Goal: Check status: Check status

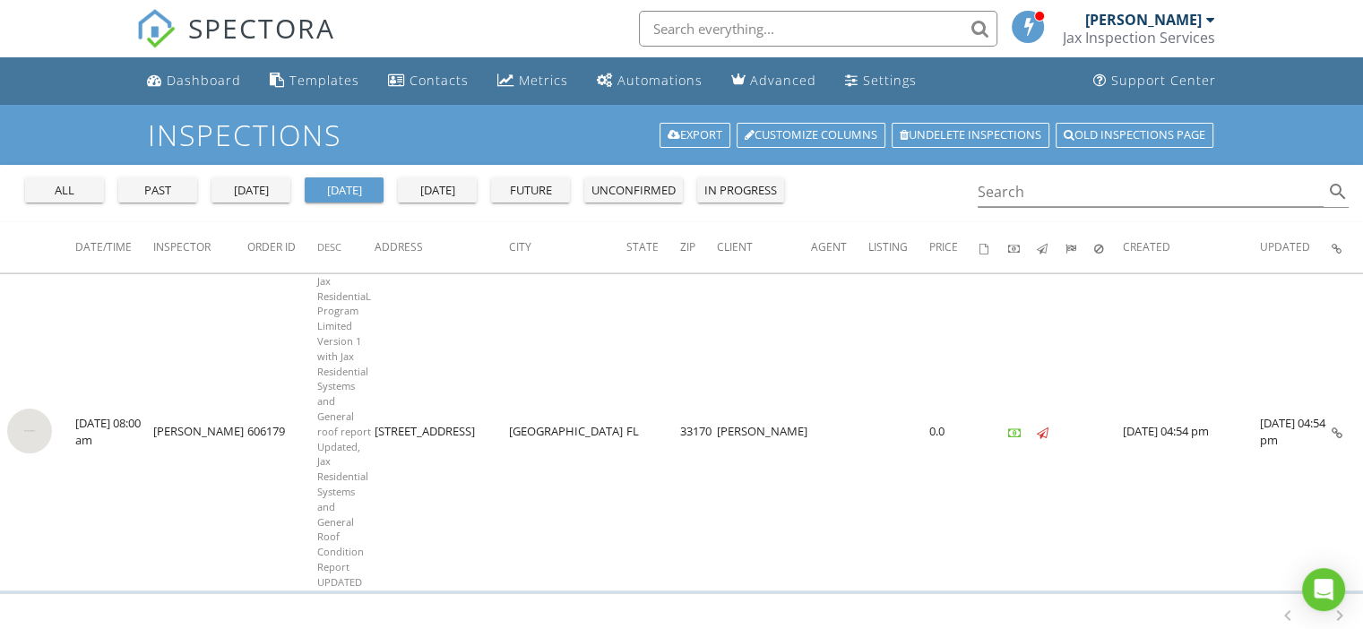
click at [75, 186] on div "all" at bounding box center [64, 191] width 65 height 18
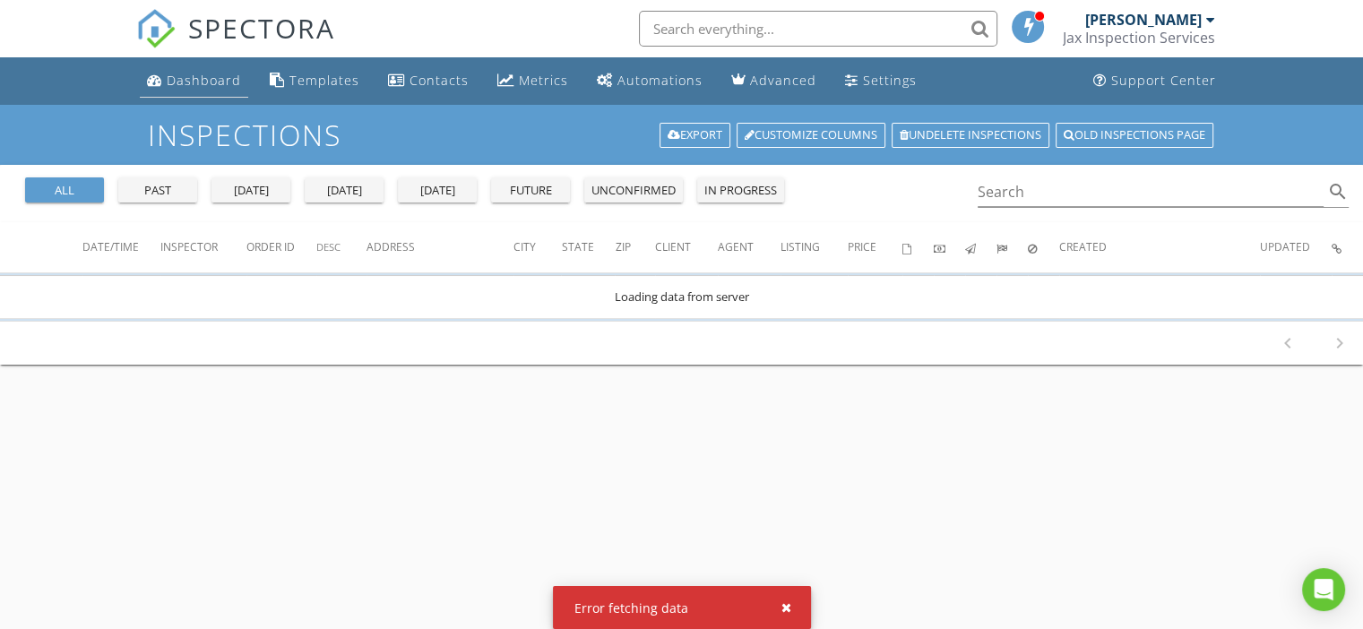
click at [199, 77] on div "Dashboard" at bounding box center [204, 80] width 74 height 17
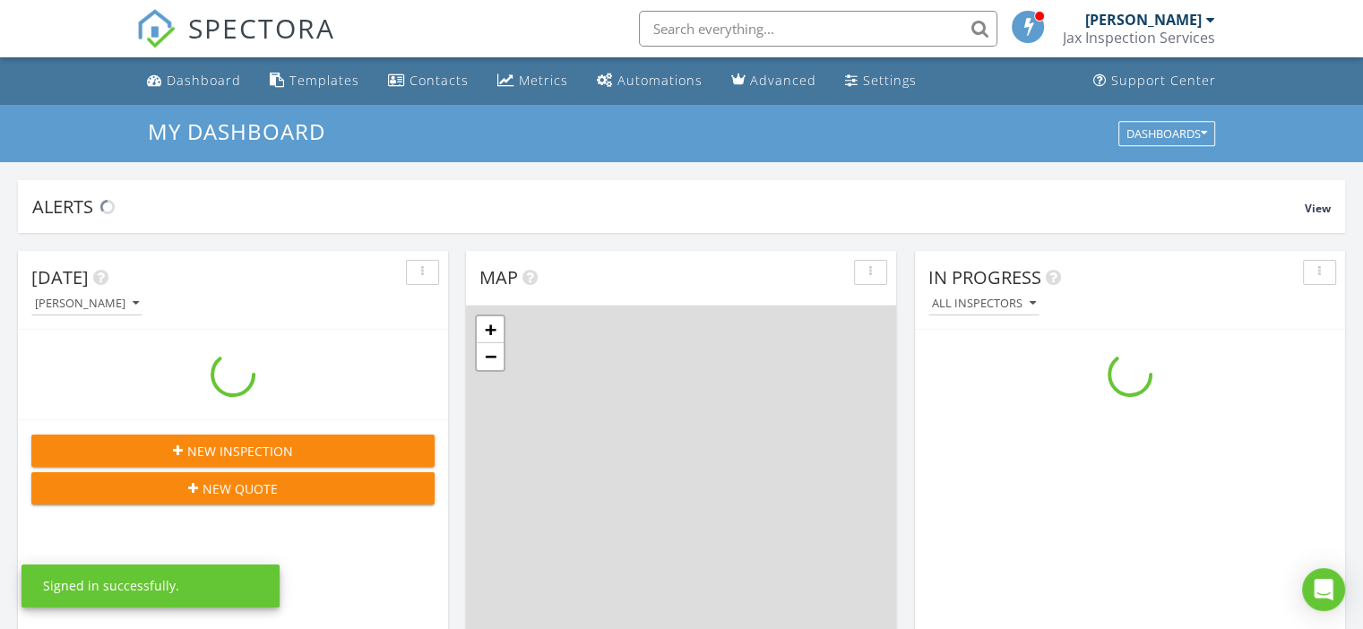
scroll to position [1659, 1391]
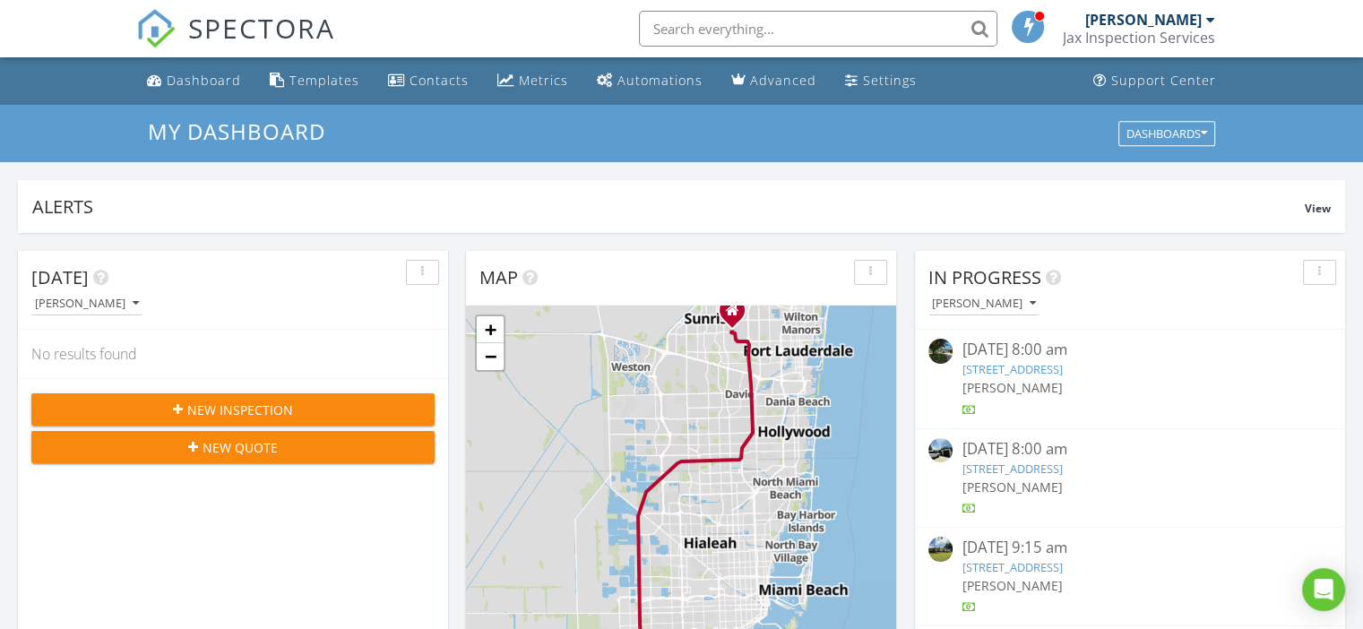
click at [1113, 18] on div "[PERSON_NAME]" at bounding box center [1143, 20] width 116 height 18
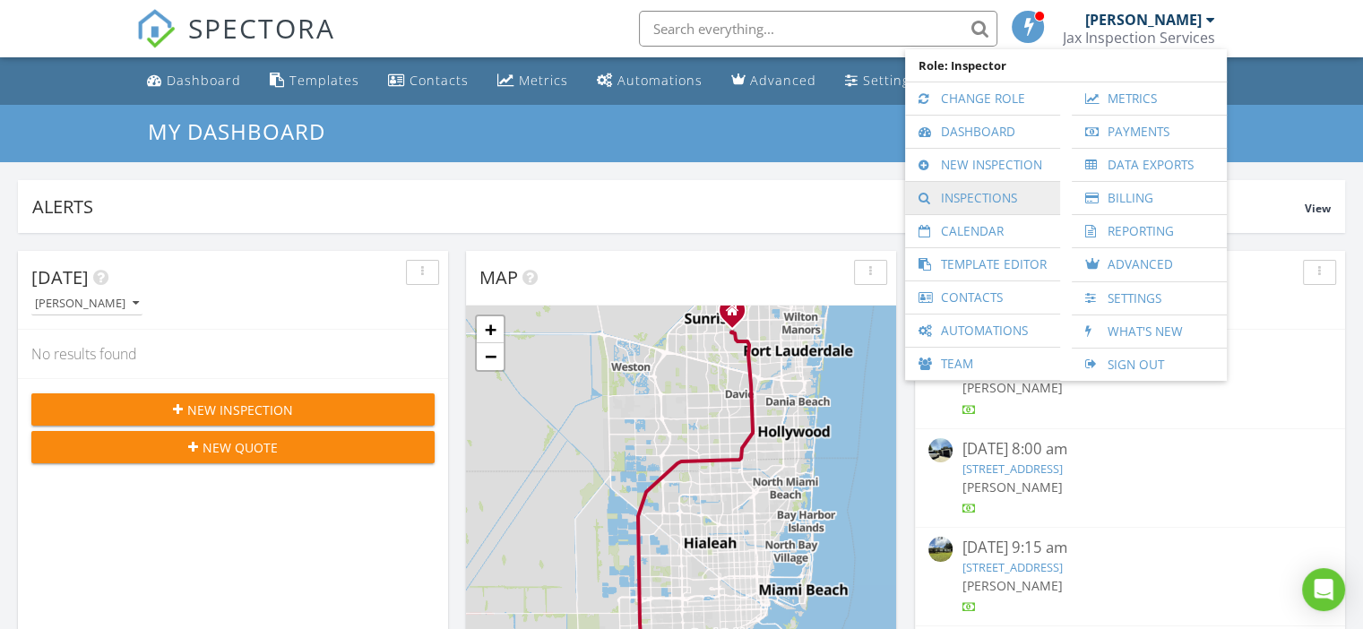
click at [997, 203] on link "Inspections" at bounding box center [982, 198] width 137 height 32
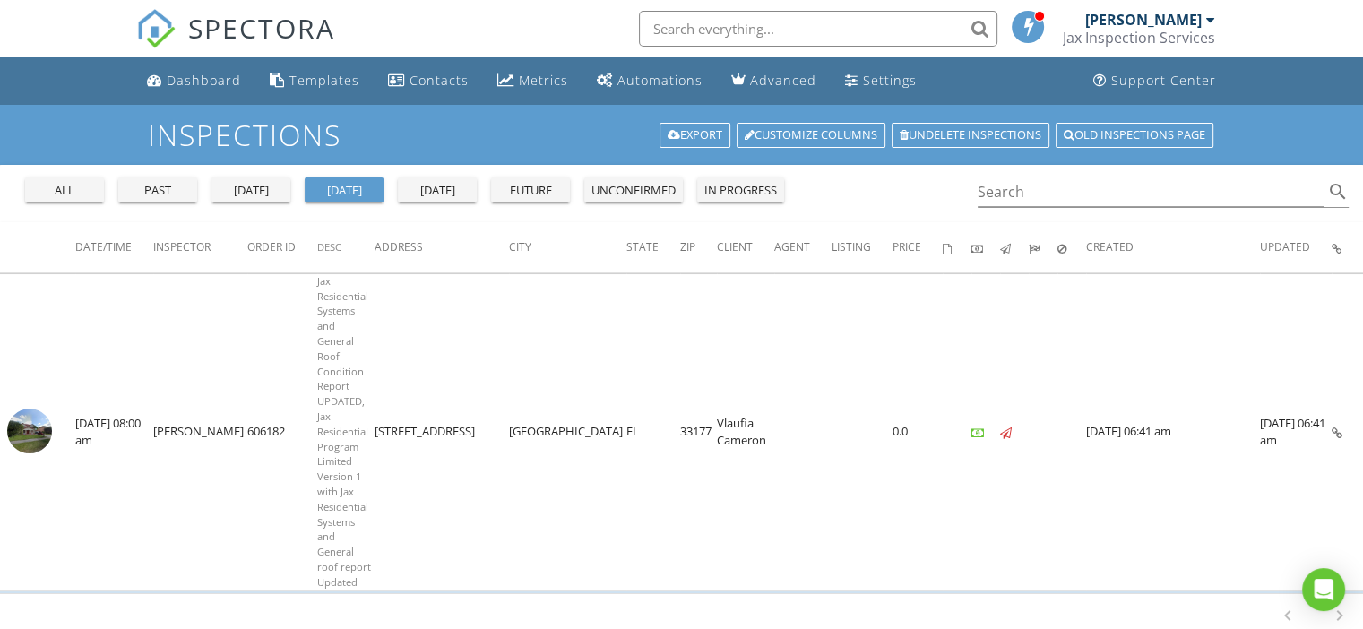
click at [61, 187] on div "all" at bounding box center [64, 191] width 65 height 18
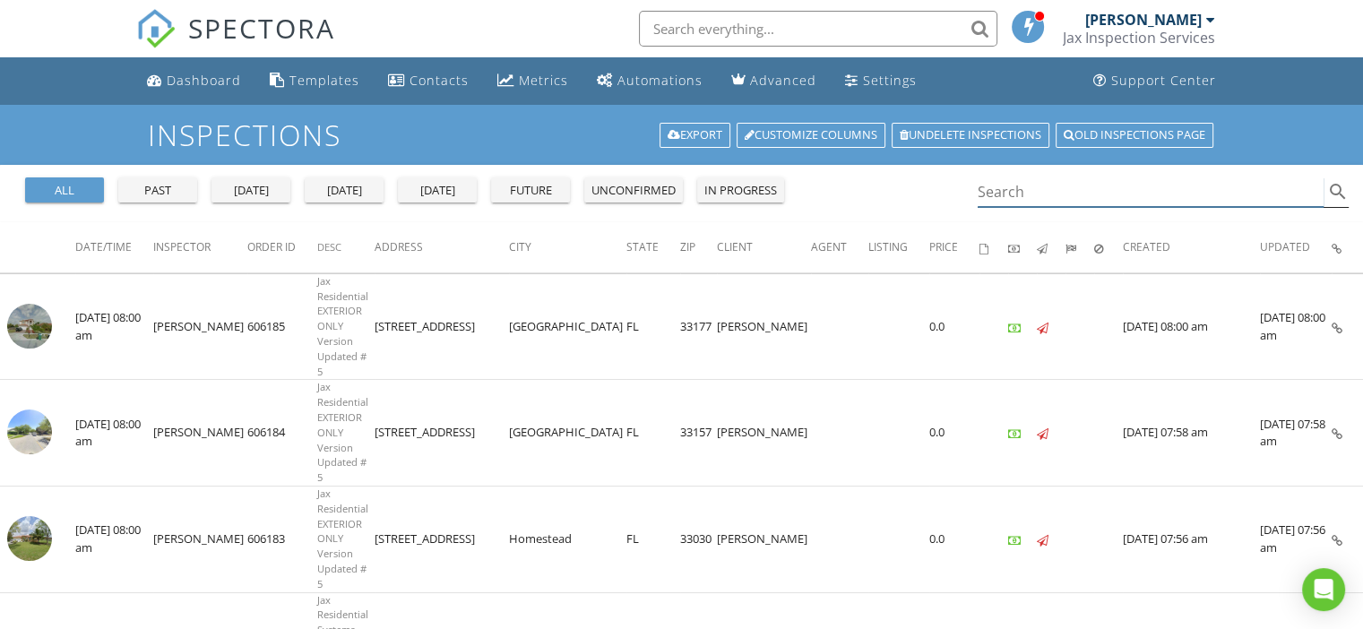
click at [1021, 196] on input "Search" at bounding box center [1151, 192] width 347 height 30
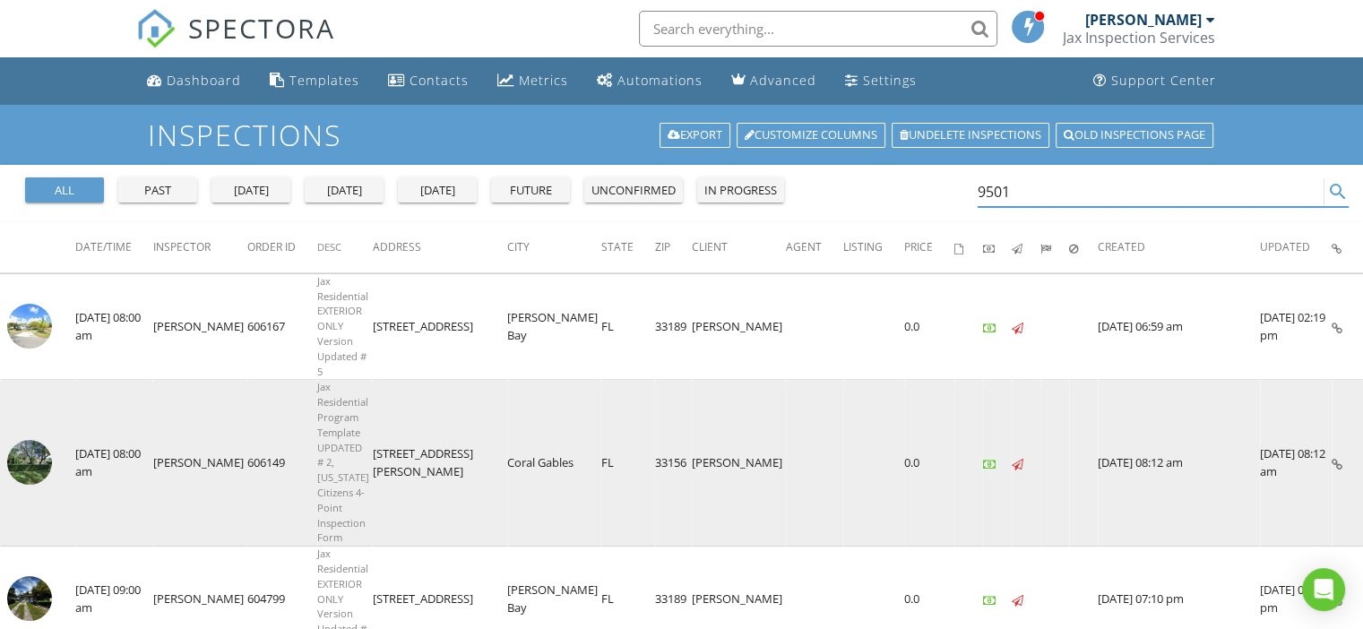
type input "9501"
click at [47, 440] on img at bounding box center [29, 462] width 45 height 45
click at [36, 440] on img at bounding box center [29, 462] width 45 height 45
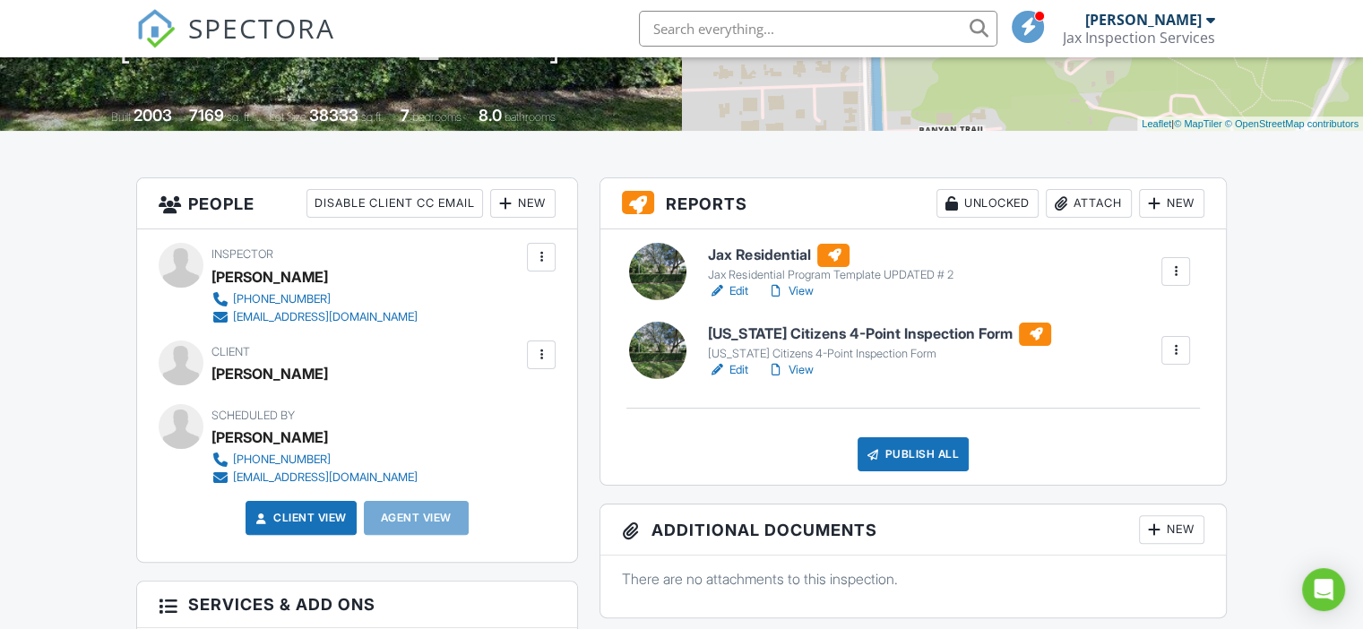
click at [808, 368] on link "View" at bounding box center [789, 370] width 47 height 18
click at [801, 288] on link "View" at bounding box center [789, 292] width 47 height 18
